Goal: Information Seeking & Learning: Learn about a topic

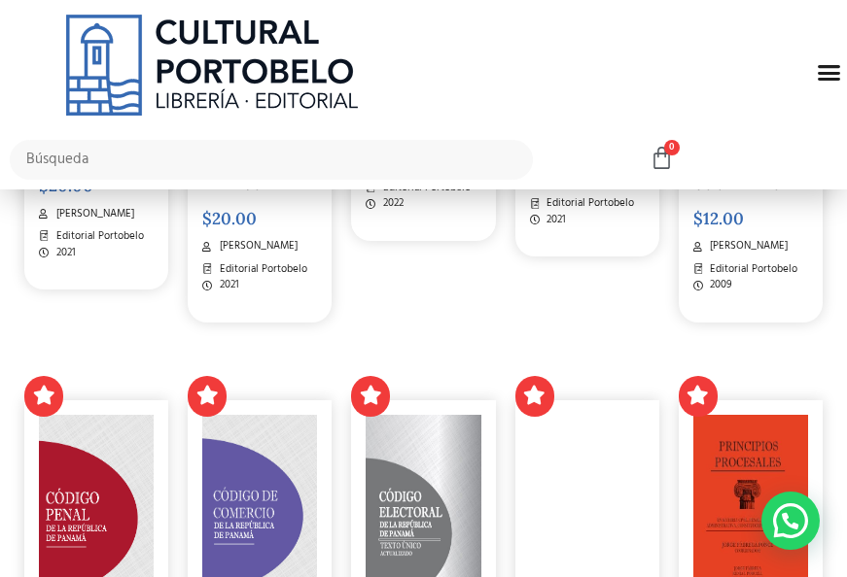
scroll to position [1517, 0]
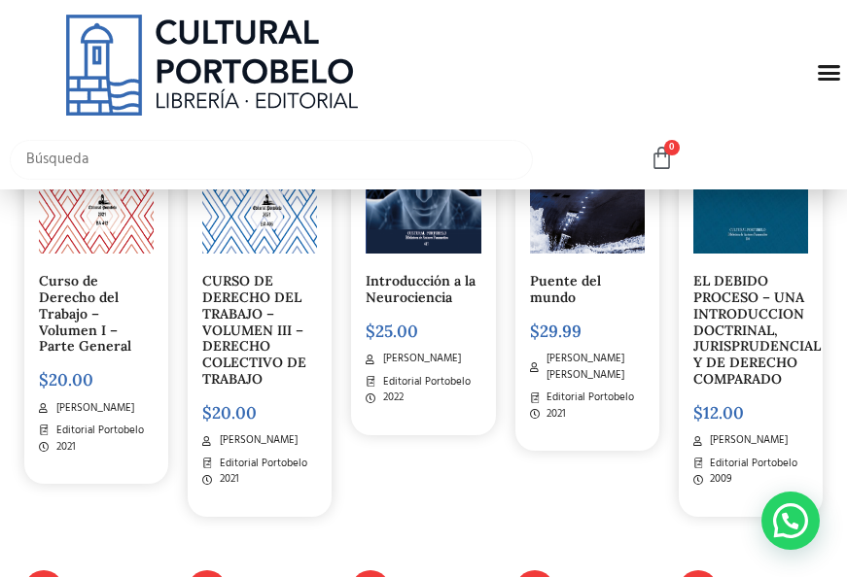
click at [167, 153] on input "text" at bounding box center [271, 160] width 523 height 40
type input "Propiedad"
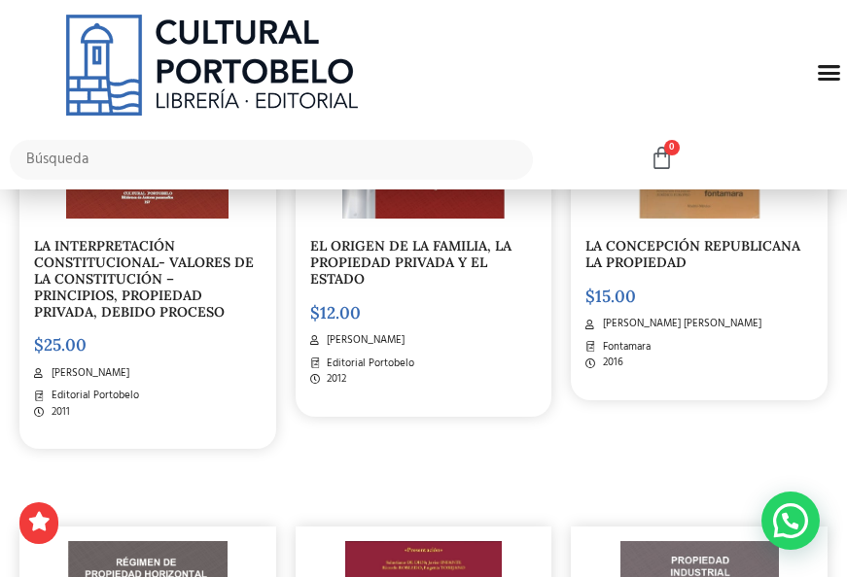
scroll to position [972, 0]
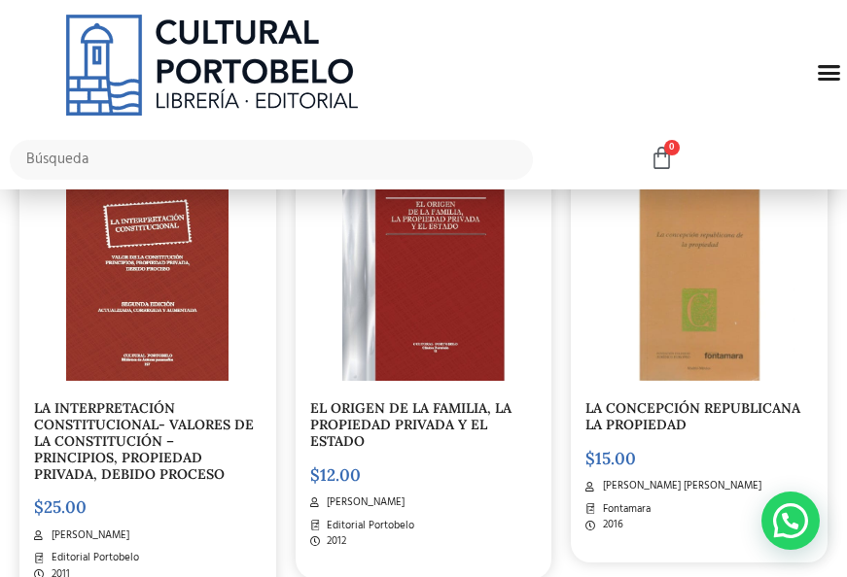
click at [233, 304] on div at bounding box center [147, 266] width 227 height 231
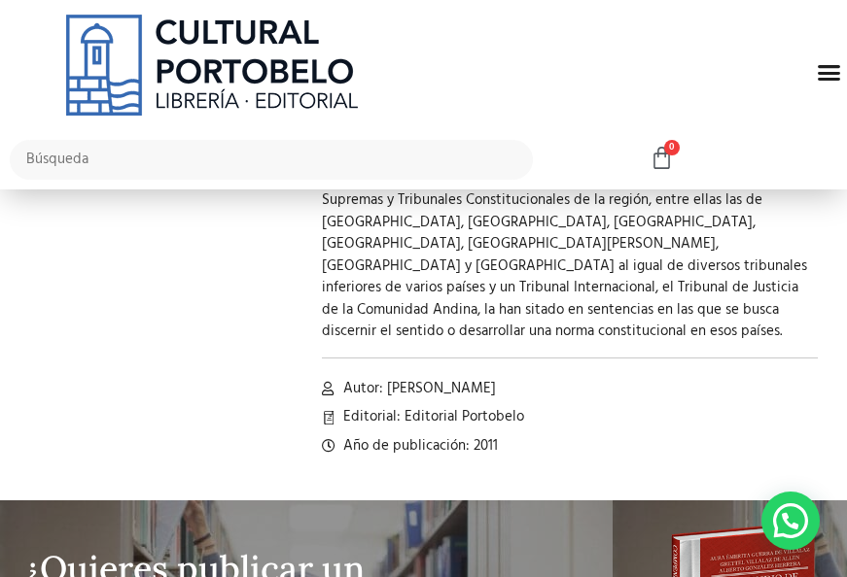
scroll to position [713, 0]
